Goal: Information Seeking & Learning: Learn about a topic

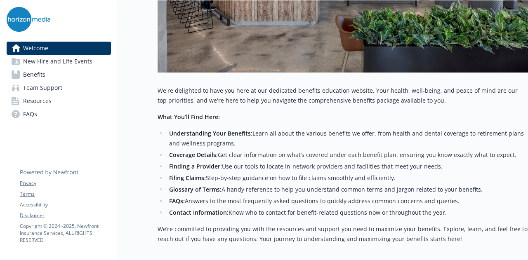
scroll to position [231, 0]
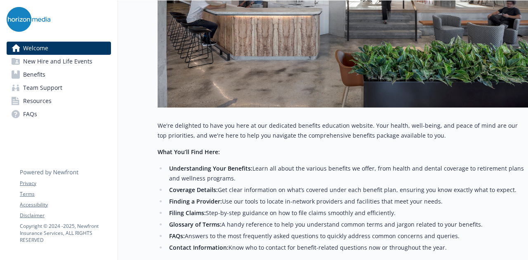
click at [58, 73] on link "Benefits" at bounding box center [59, 74] width 104 height 13
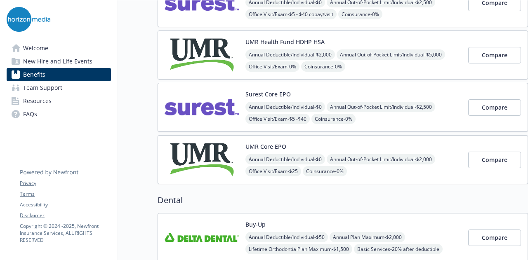
scroll to position [113, 0]
drag, startPoint x: 292, startPoint y: 144, endPoint x: 246, endPoint y: 146, distance: 46.3
click at [246, 146] on div "UMR Core EPO Annual Deductible/Individual - $0 Annual Out-of-Pocket Limit/Indiv…" at bounding box center [354, 160] width 216 height 35
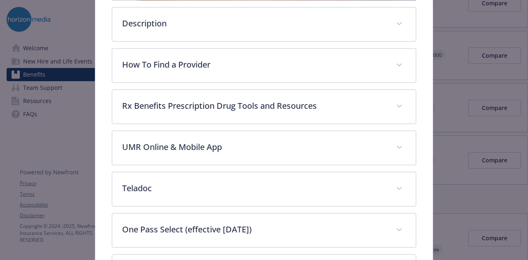
scroll to position [250, 0]
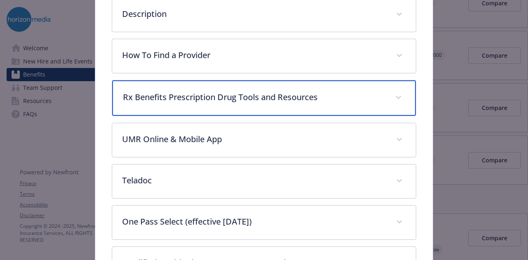
click at [255, 111] on div "Rx Benefits Prescription Drug Tools and Resources" at bounding box center [263, 97] width 303 height 35
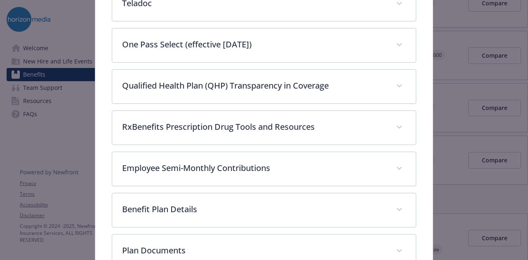
scroll to position [1285, 0]
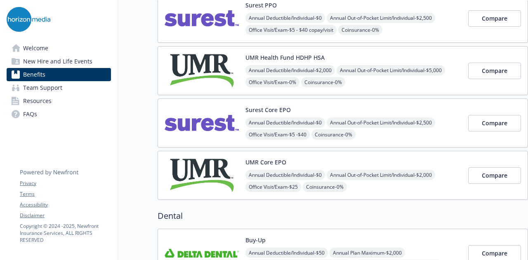
scroll to position [105, 0]
